Goal: Answer question/provide support: Share knowledge or assist other users

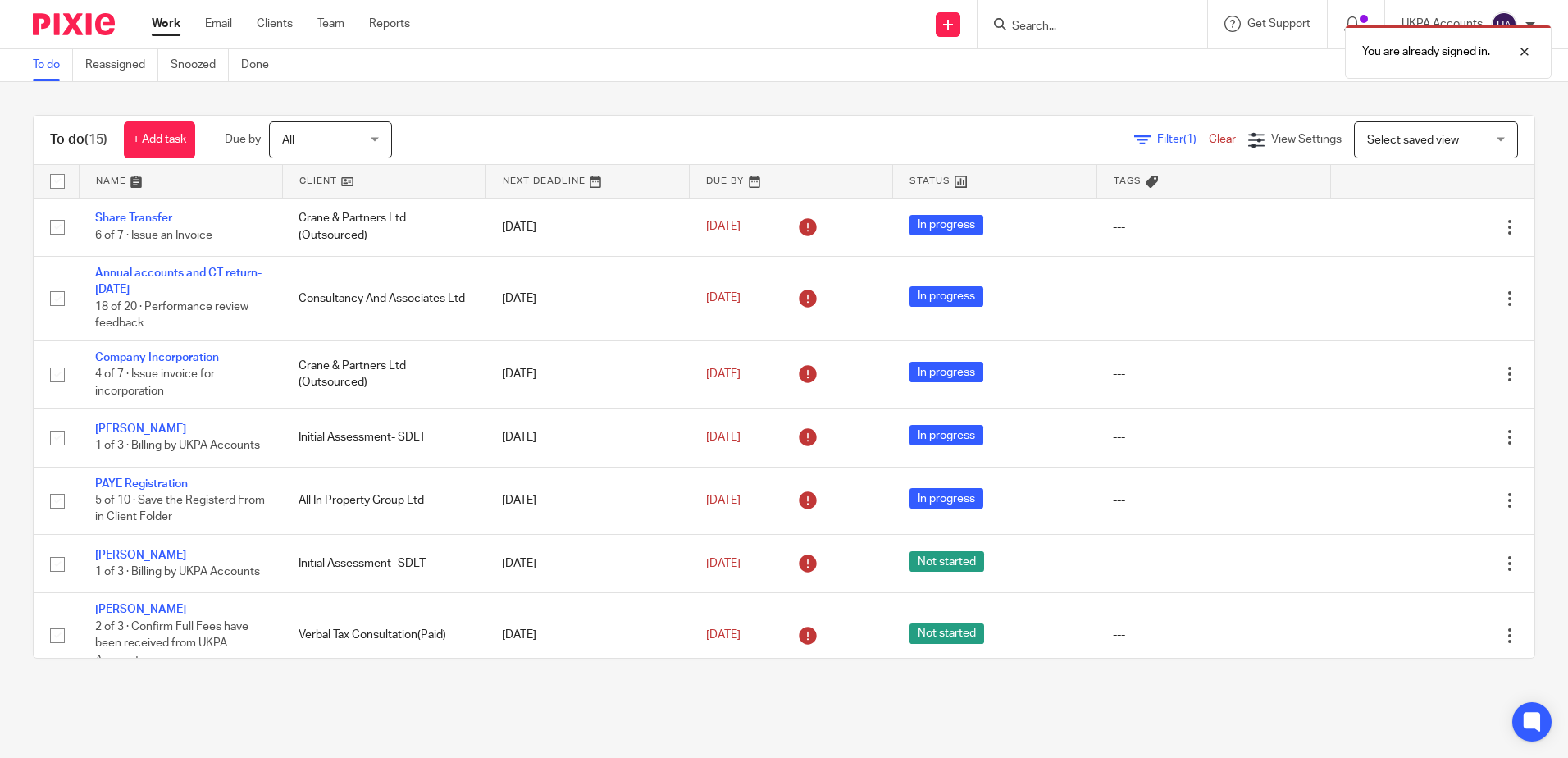
click at [1087, 27] on div "You are already signed in." at bounding box center [1169, 47] width 768 height 62
drag, startPoint x: 1529, startPoint y: 61, endPoint x: 1405, endPoint y: 40, distance: 125.8
click at [1529, 61] on div at bounding box center [1513, 51] width 44 height 19
click at [1046, 19] on input "Search" at bounding box center [1084, 26] width 148 height 15
paste input "Shabir Ahmed"
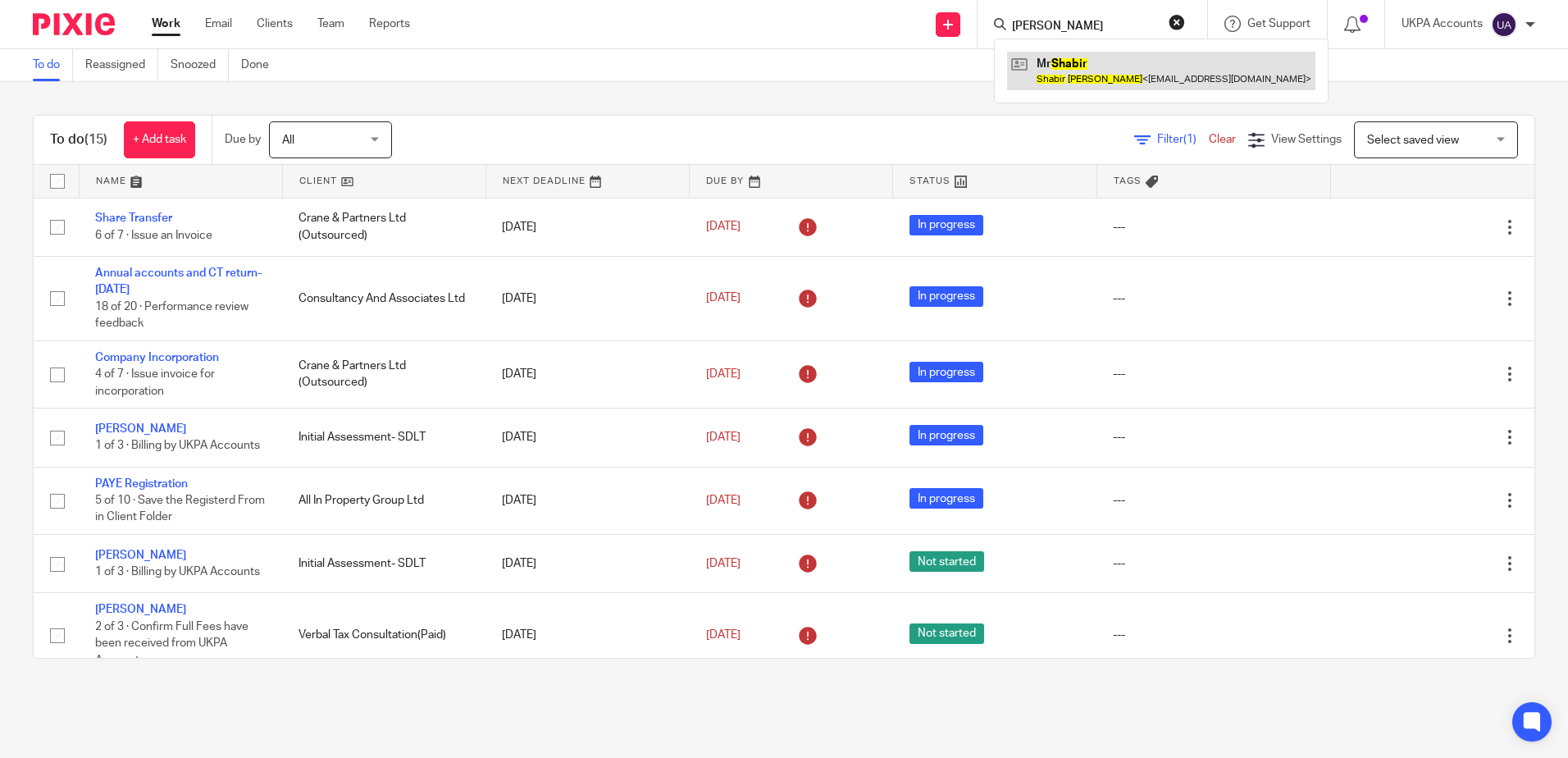
type input "Shabir Ahmed"
click at [1102, 74] on link at bounding box center [1161, 70] width 309 height 38
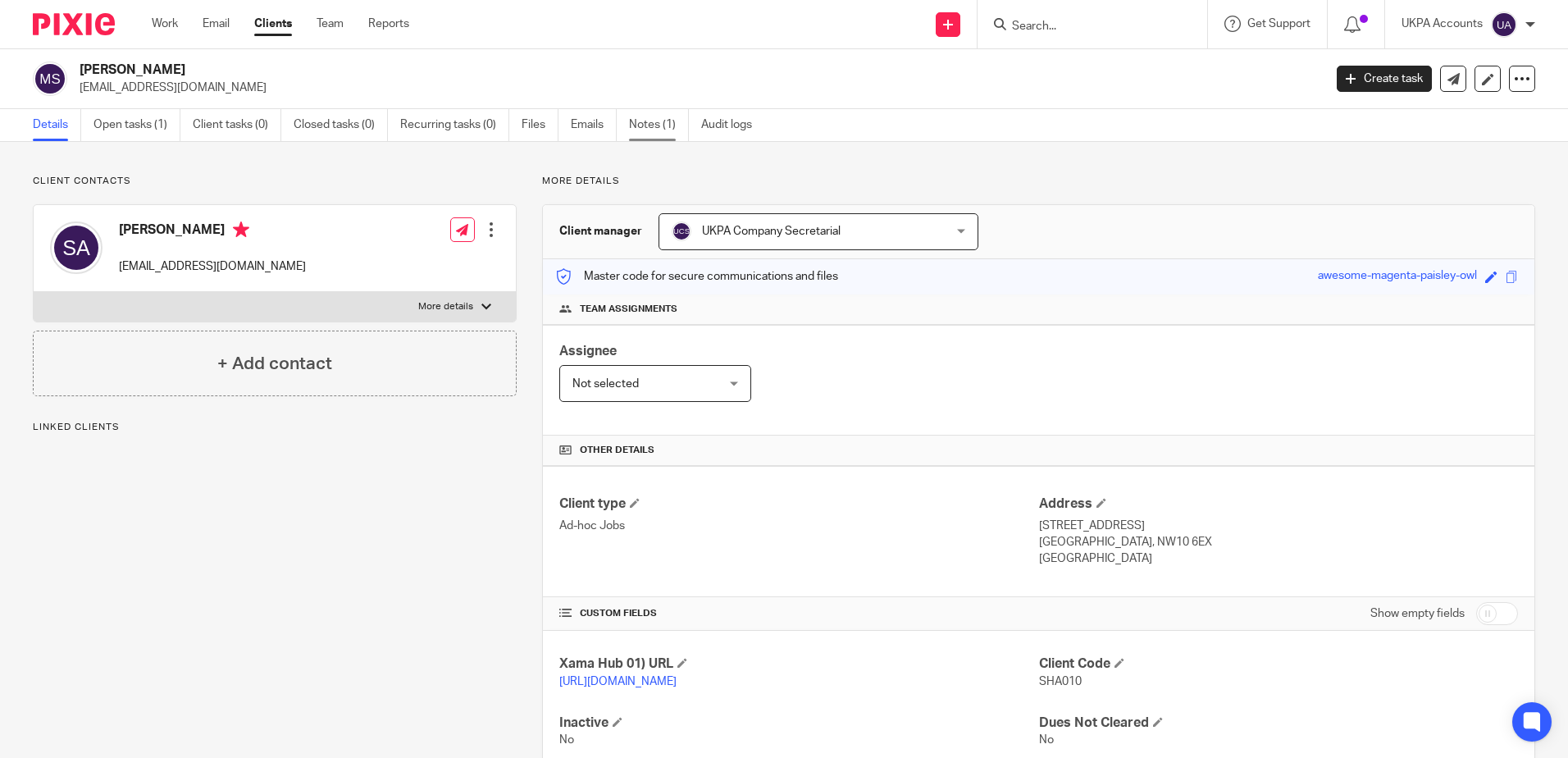
click at [644, 138] on link "Notes (1)" at bounding box center [659, 125] width 60 height 32
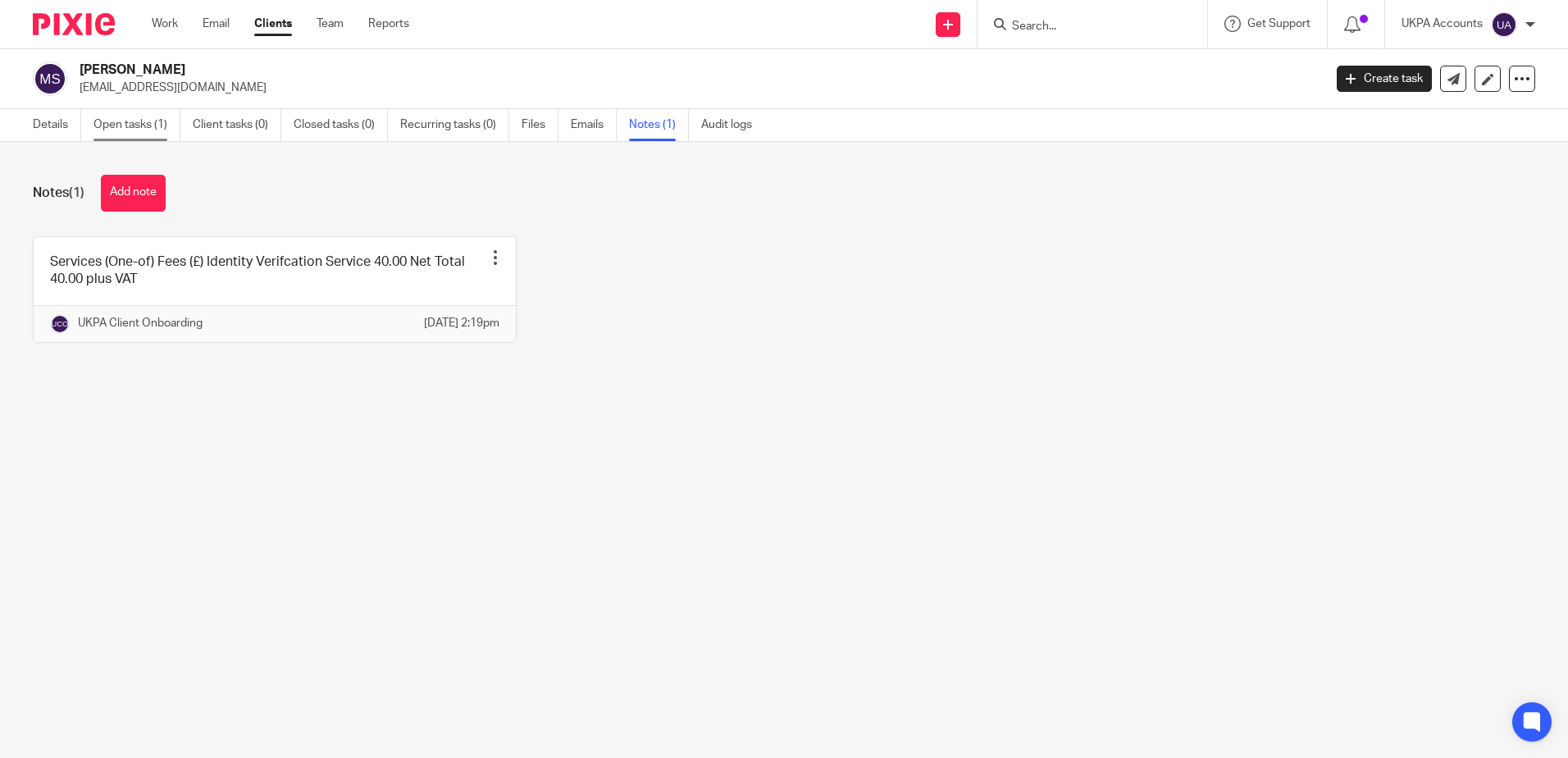
click at [161, 131] on link "Open tasks (1)" at bounding box center [137, 125] width 87 height 32
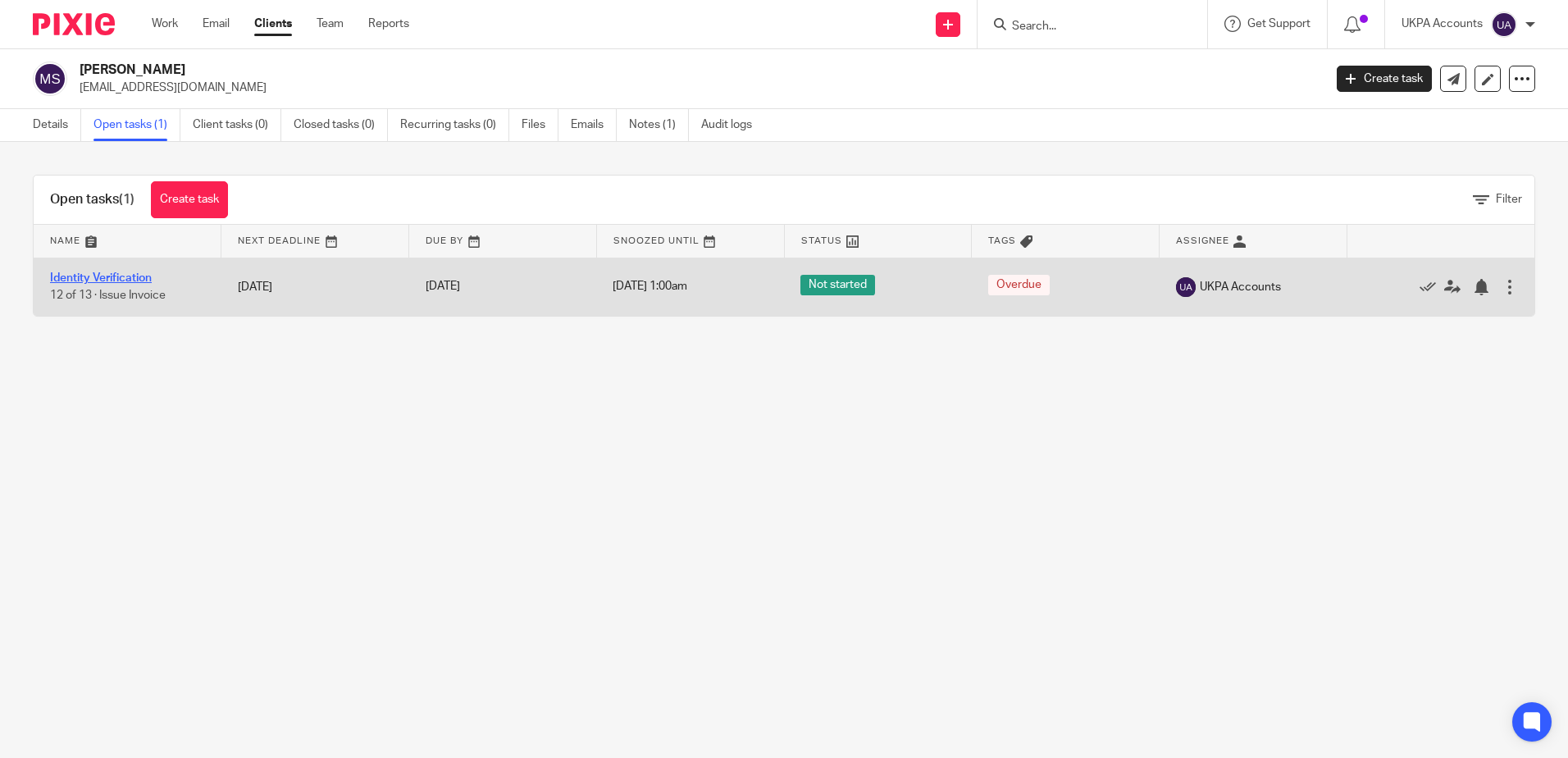
click at [149, 278] on link "Identity Verification" at bounding box center [101, 278] width 102 height 12
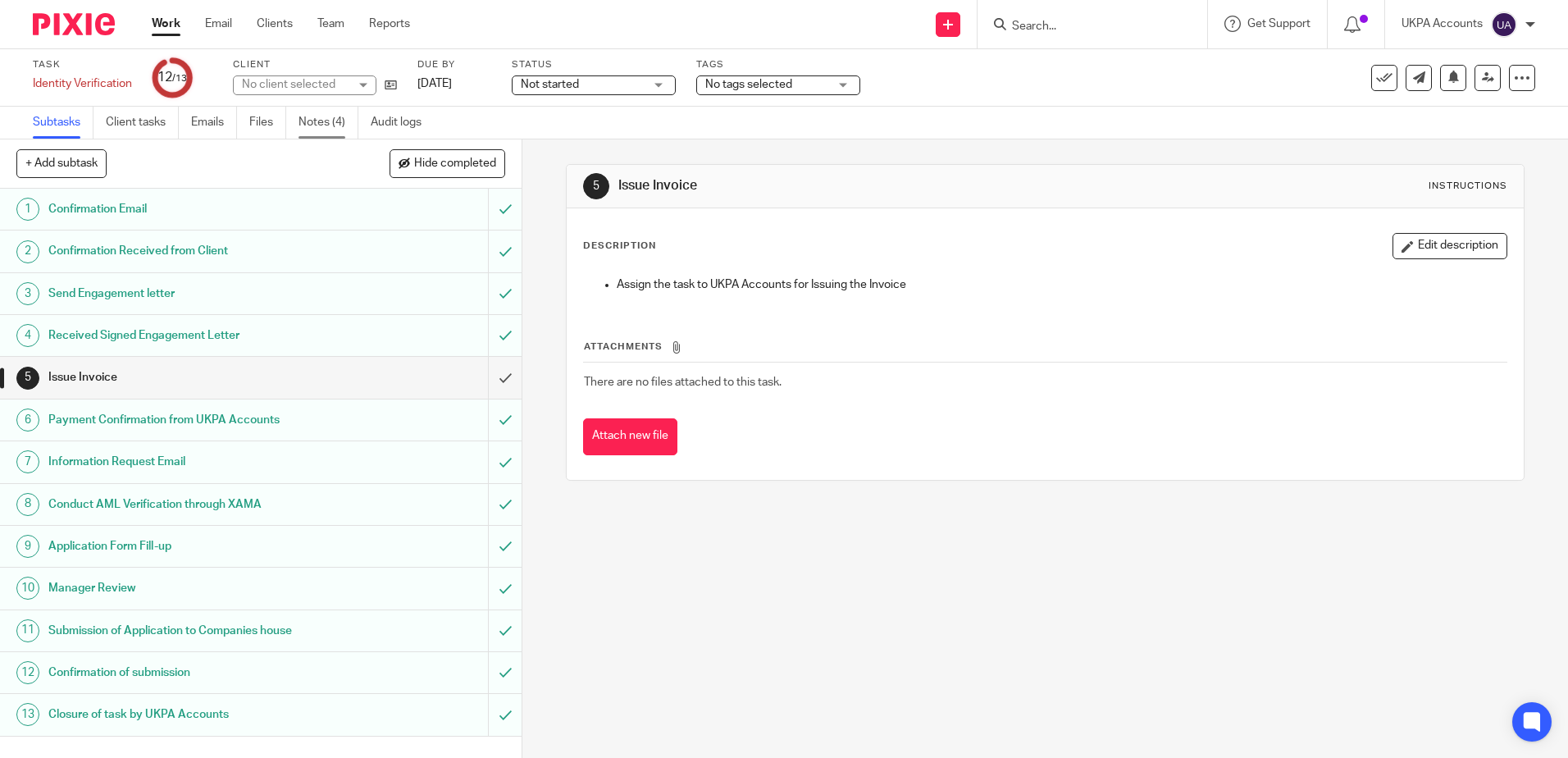
click at [337, 134] on link "Notes (4)" at bounding box center [329, 122] width 60 height 32
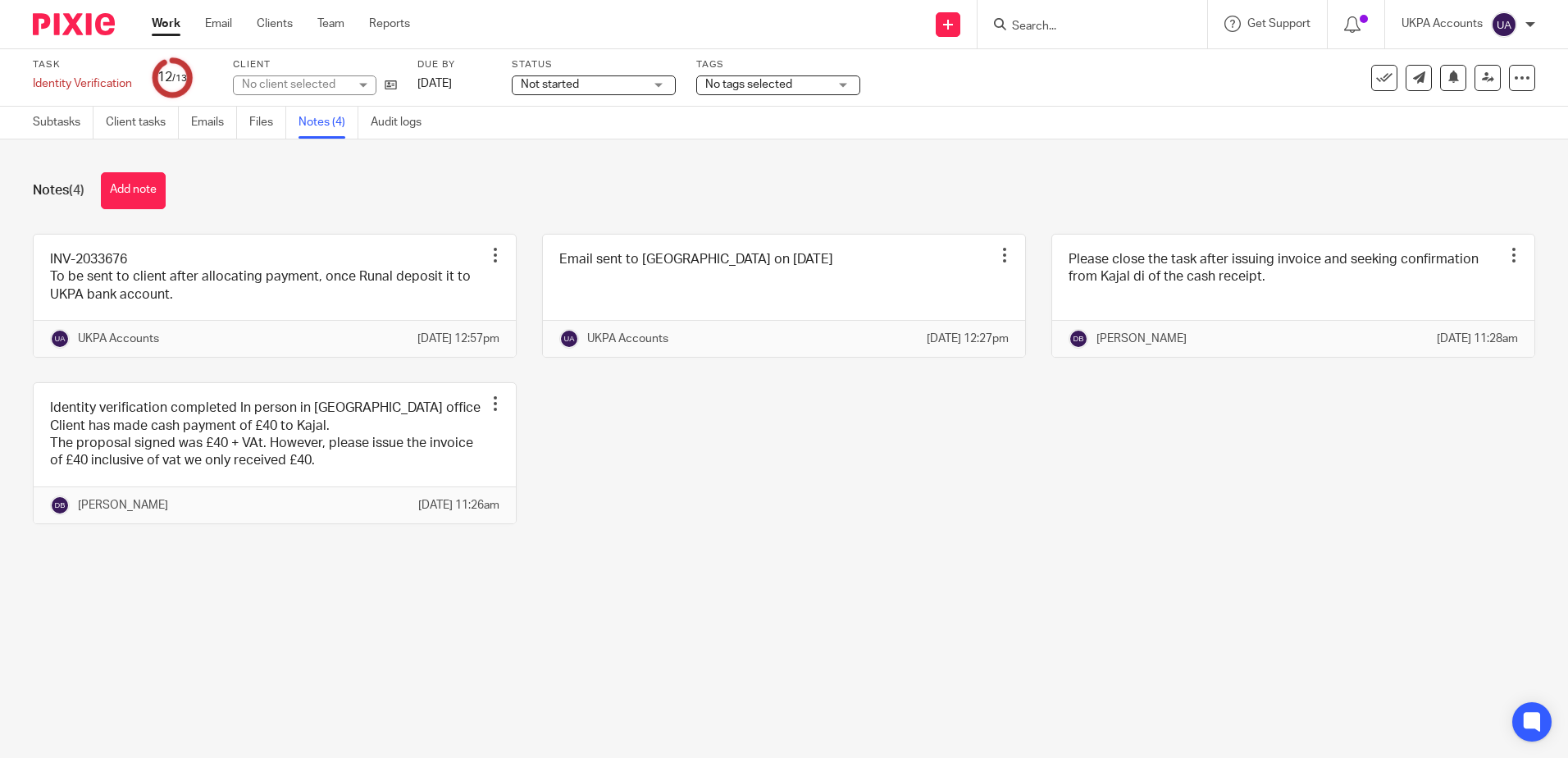
click at [1042, 548] on div "INV-2033676 To be sent to client after allocating payment, once Runal deposit i…" at bounding box center [772, 392] width 1528 height 315
click at [753, 536] on div "INV-2033676 To be sent to client after allocating payment, once Runal deposit i…" at bounding box center [772, 392] width 1528 height 315
click at [743, 548] on div "INV-2033676 To be sent to client after allocating payment, once Runal deposit i…" at bounding box center [772, 392] width 1528 height 315
drag, startPoint x: 814, startPoint y: 567, endPoint x: 651, endPoint y: 491, distance: 179.8
click at [814, 548] on div "INV-2033676 To be sent to client after allocating payment, once Runal deposit i…" at bounding box center [772, 392] width 1528 height 315
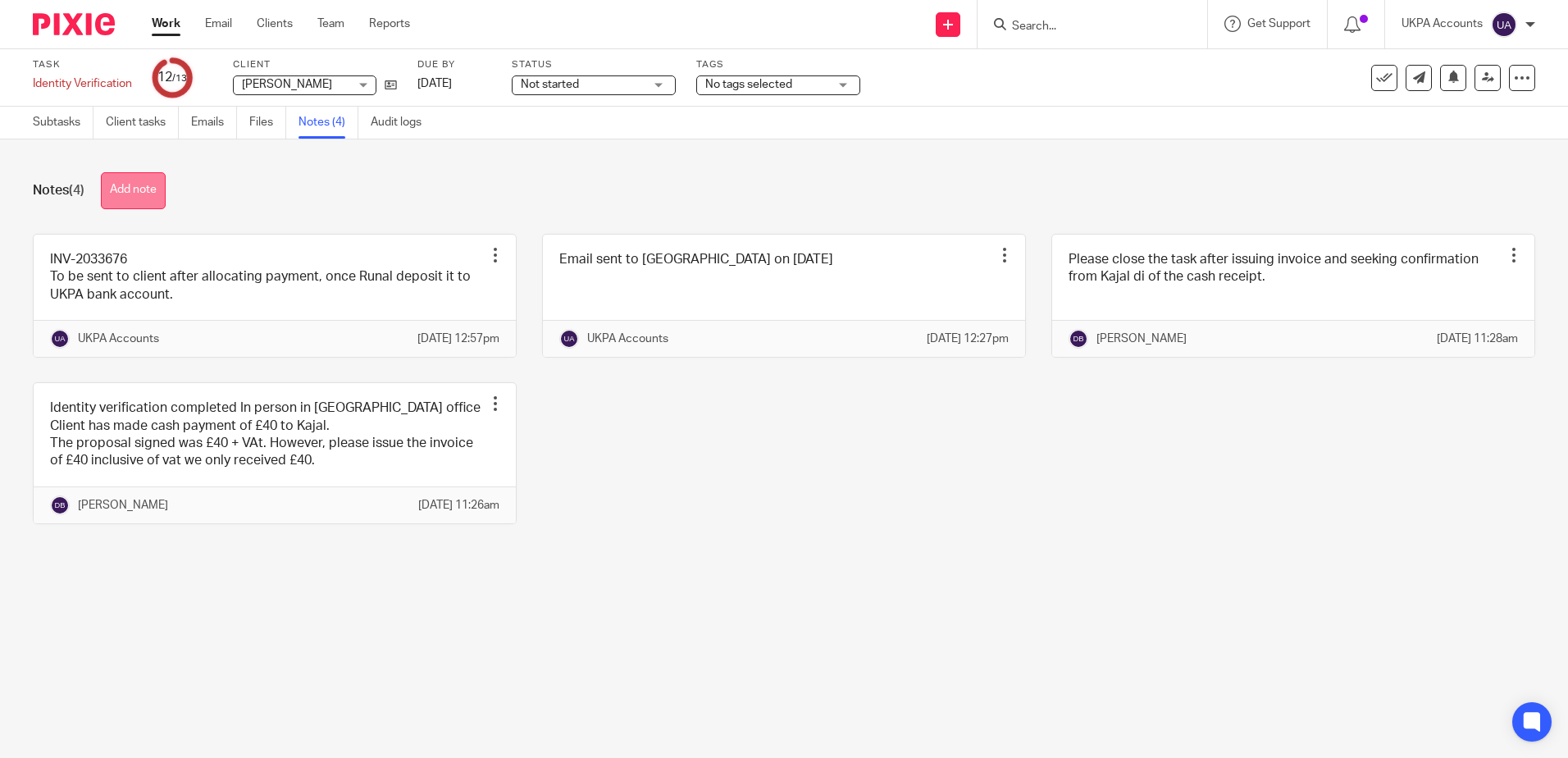
click at [139, 189] on button "Add note" at bounding box center [133, 190] width 65 height 37
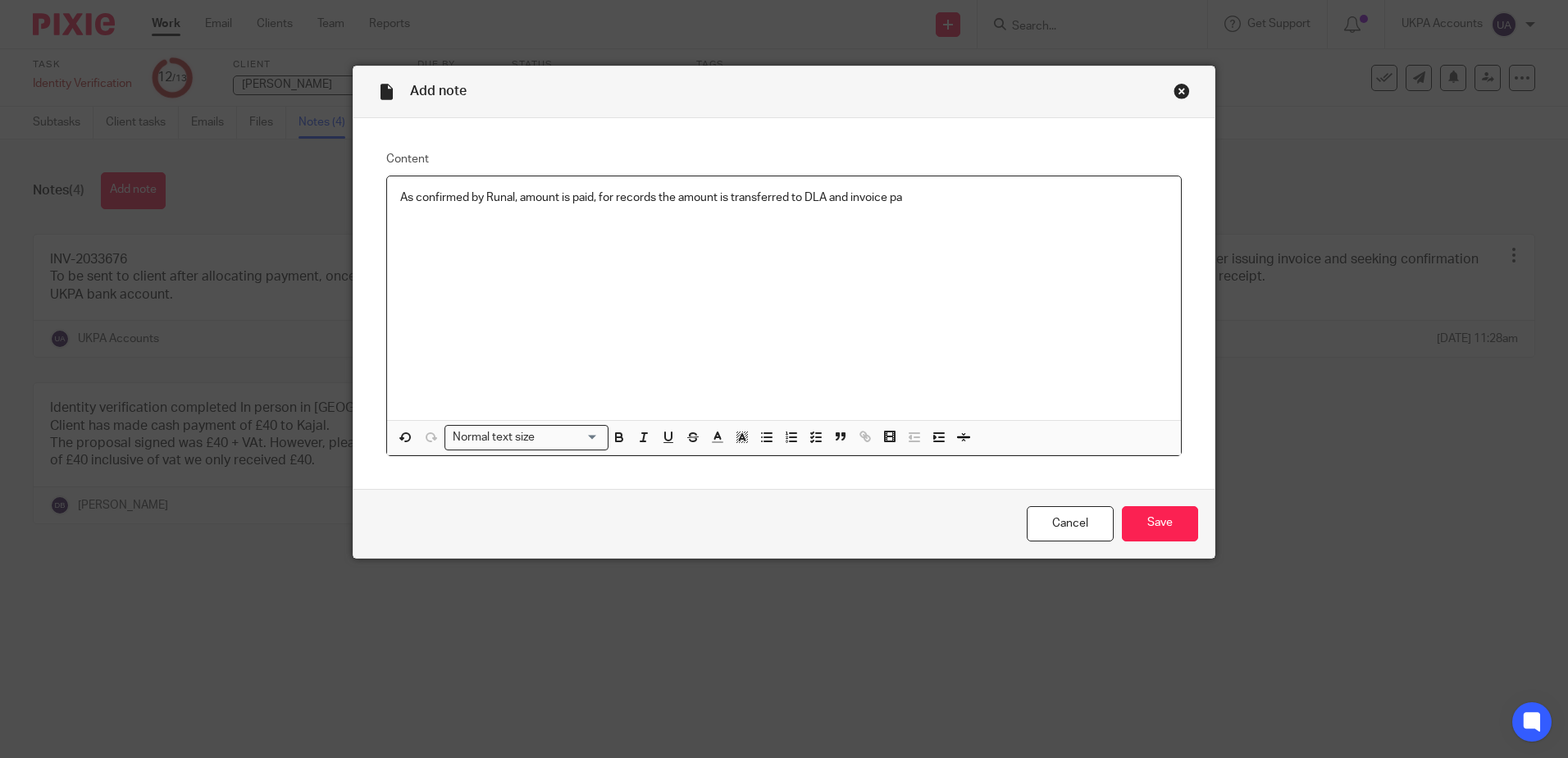
drag, startPoint x: 919, startPoint y: 197, endPoint x: 1064, endPoint y: 378, distance: 231.9
click at [920, 197] on p "As confirmed by Runal, amount is paid, for records the amount is transferred to…" at bounding box center [784, 197] width 768 height 16
click at [1153, 524] on input "Save" at bounding box center [1160, 523] width 76 height 35
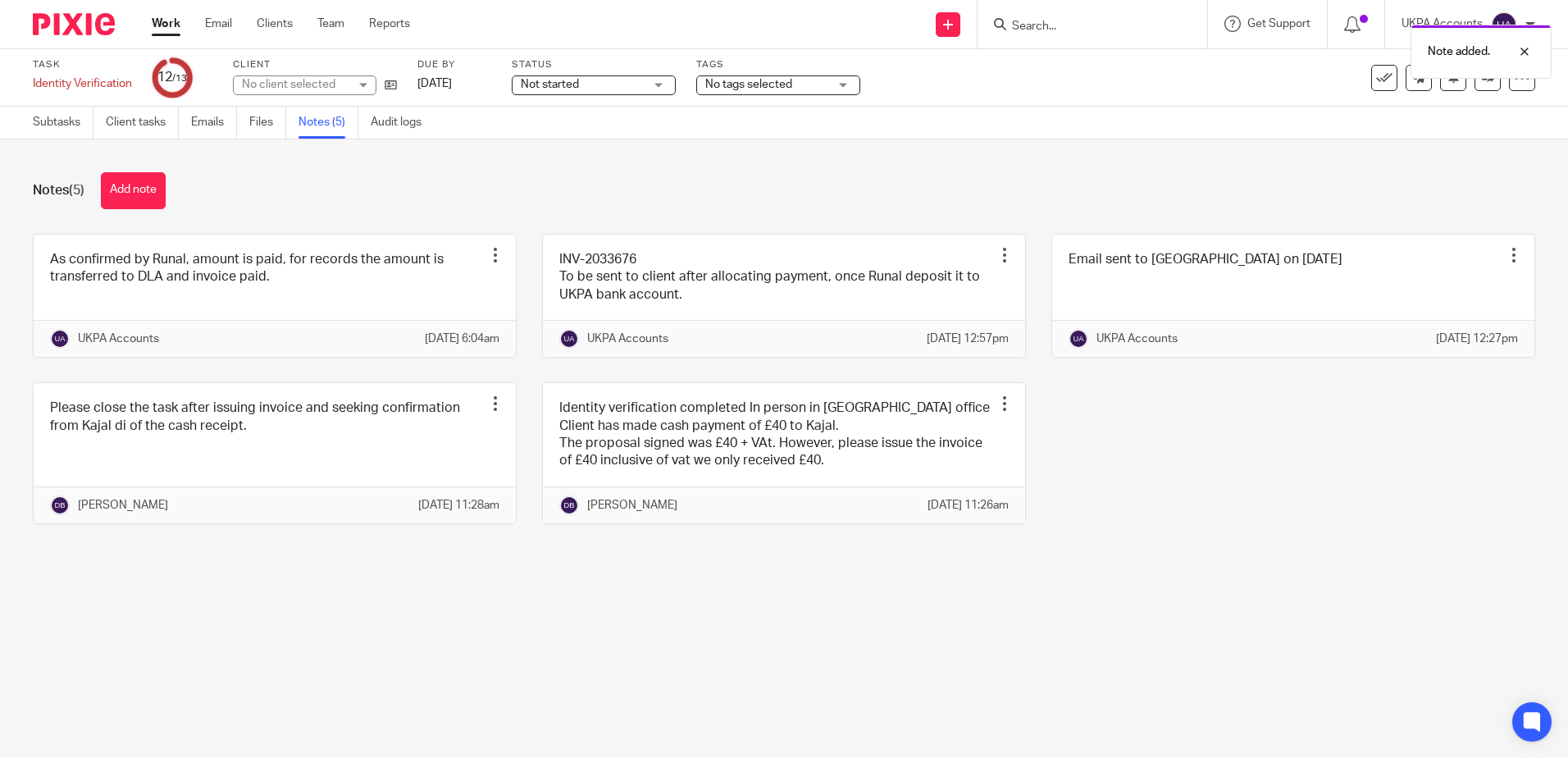
drag, startPoint x: 77, startPoint y: 125, endPoint x: 265, endPoint y: 213, distance: 207.6
click at [77, 126] on link "Subtasks" at bounding box center [63, 122] width 61 height 32
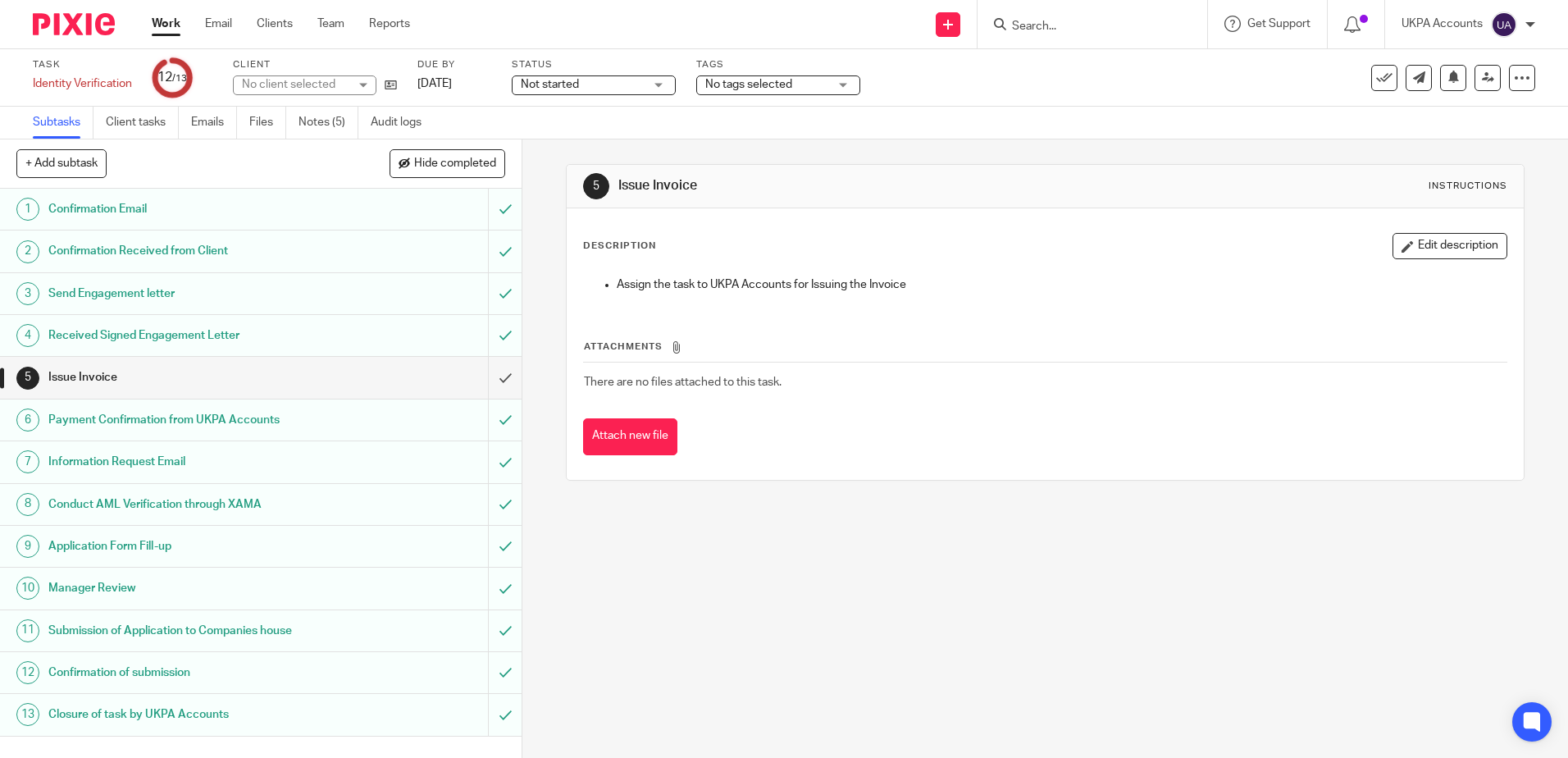
click at [843, 606] on div "5 Issue Invoice Instructions Description Edit description Assign the task to UK…" at bounding box center [1045, 448] width 1046 height 618
